Goal: Task Accomplishment & Management: Manage account settings

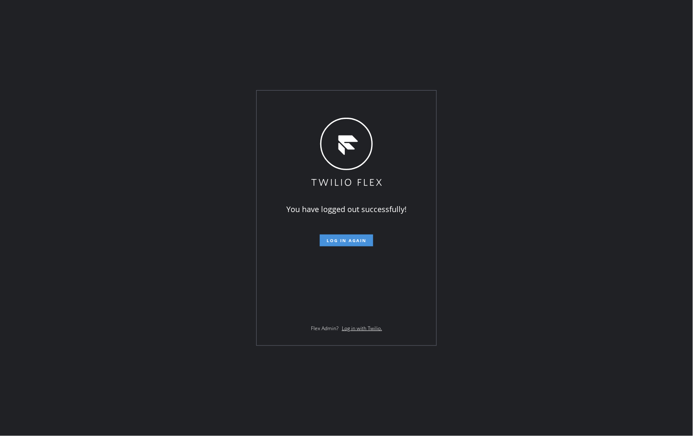
click at [339, 240] on span "Log in again" at bounding box center [347, 241] width 40 height 6
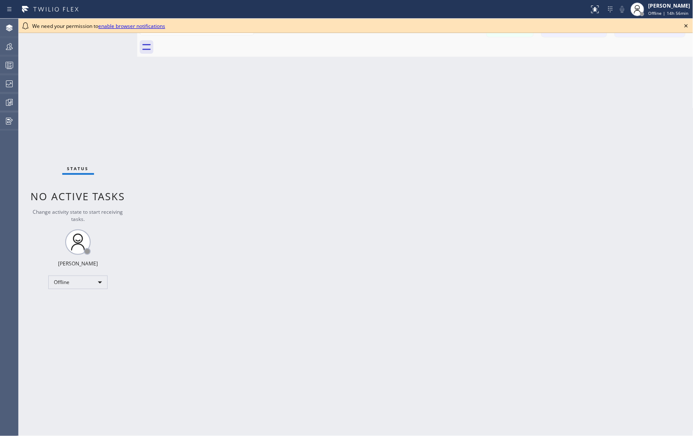
click at [687, 24] on icon at bounding box center [686, 26] width 10 height 10
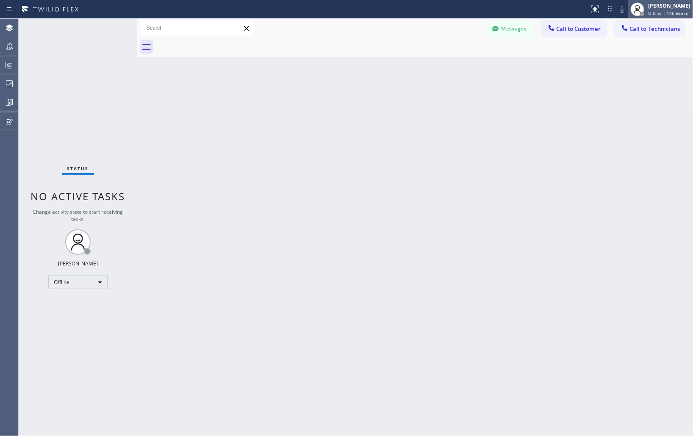
click at [671, 7] on div "[PERSON_NAME]" at bounding box center [670, 5] width 42 height 7
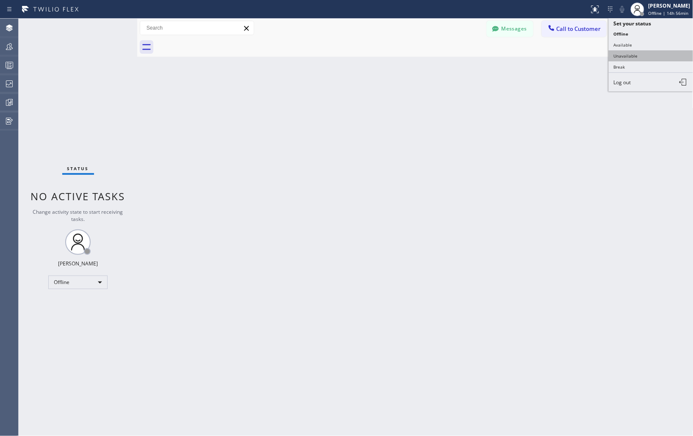
click at [636, 56] on button "Unavailable" at bounding box center [651, 55] width 85 height 11
click at [496, 146] on div "Back to Dashboard Change Sender ID Customers Technicians Select a contact Outbo…" at bounding box center [415, 228] width 556 height 418
click at [573, 138] on div "Back to Dashboard Change Sender ID Customers Technicians Select a contact Outbo…" at bounding box center [415, 228] width 556 height 418
click at [615, 167] on div "Back to Dashboard Change Sender ID Customers Technicians Select a contact Outbo…" at bounding box center [415, 228] width 556 height 418
click at [661, 99] on div "Back to Dashboard Change Sender ID Customers Technicians Select a contact Outbo…" at bounding box center [415, 228] width 556 height 418
